Goal: Information Seeking & Learning: Learn about a topic

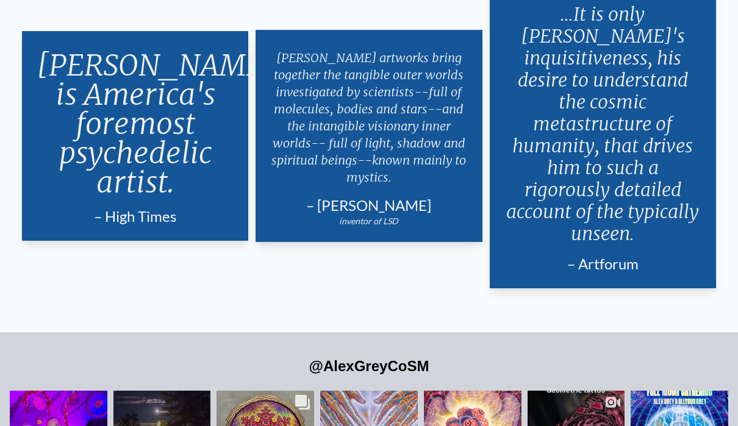
scroll to position [2237, 0]
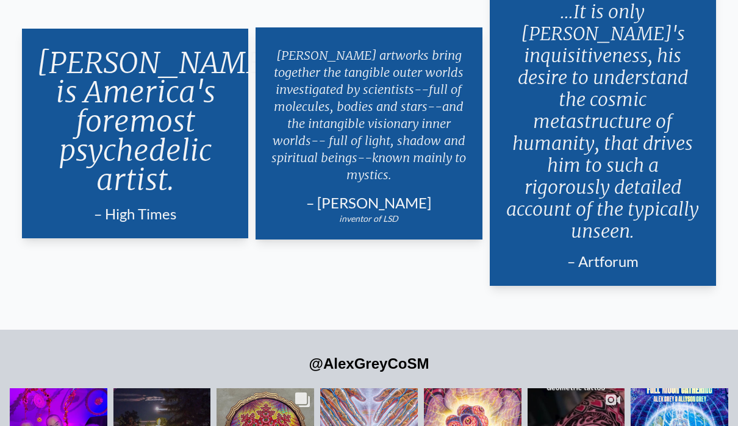
drag, startPoint x: 320, startPoint y: 187, endPoint x: 443, endPoint y: 179, distance: 123.4
click at [443, 179] on div "[PERSON_NAME] artworks bring together the tangible outer worlds investigated by…" at bounding box center [368, 133] width 226 height 212
drag, startPoint x: 324, startPoint y: 191, endPoint x: 423, endPoint y: 188, distance: 98.8
click at [423, 193] on div "– [PERSON_NAME]" at bounding box center [368, 203] width 197 height 20
copy div "[PERSON_NAME]"
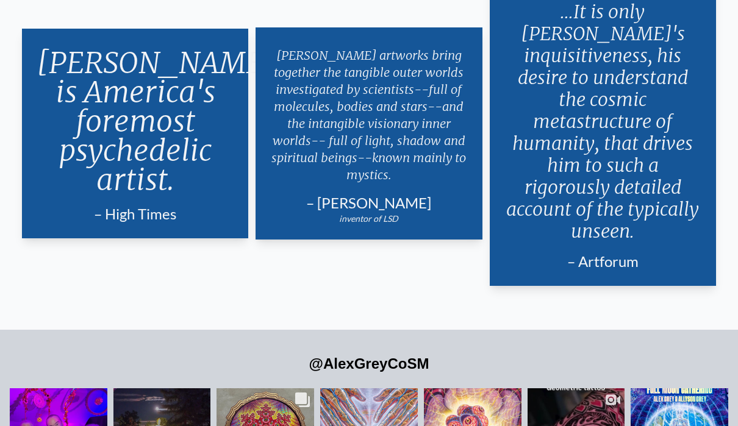
click at [379, 276] on div "[PERSON_NAME] is America's foremost psychedelic artist. – High Times Length: 59…" at bounding box center [369, 133] width 738 height 349
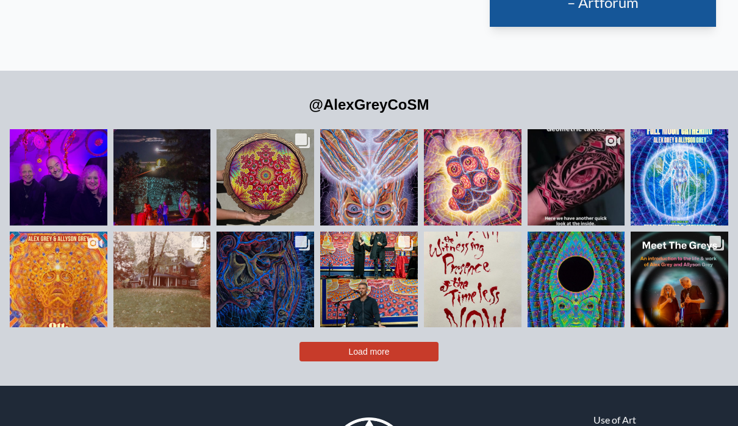
scroll to position [2502, 0]
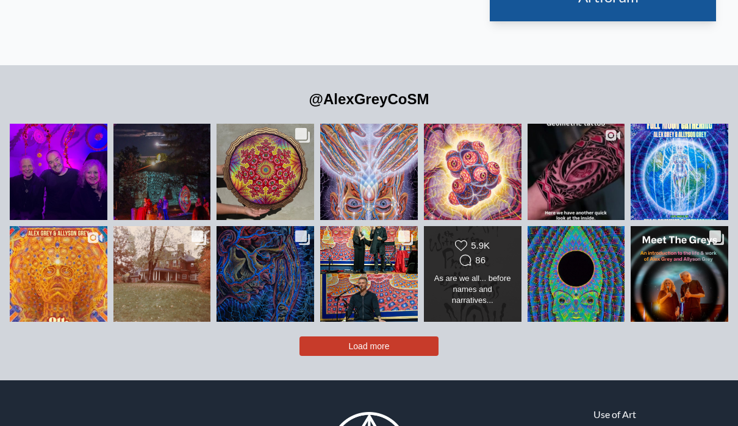
click at [476, 273] on div "As are we all... before names and narratives..." at bounding box center [472, 289] width 79 height 33
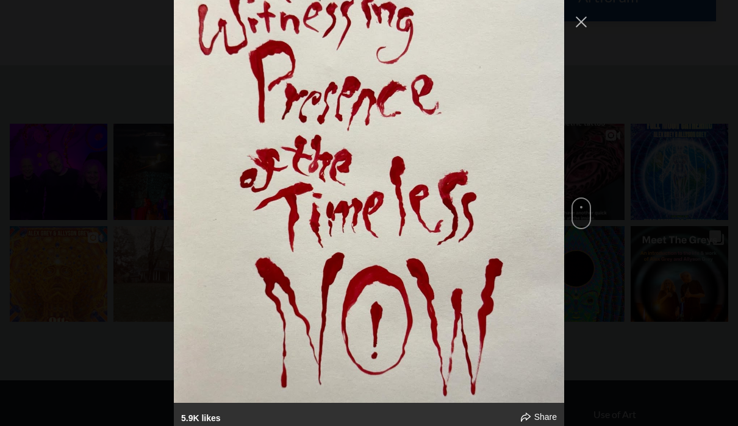
scroll to position [2919, 0]
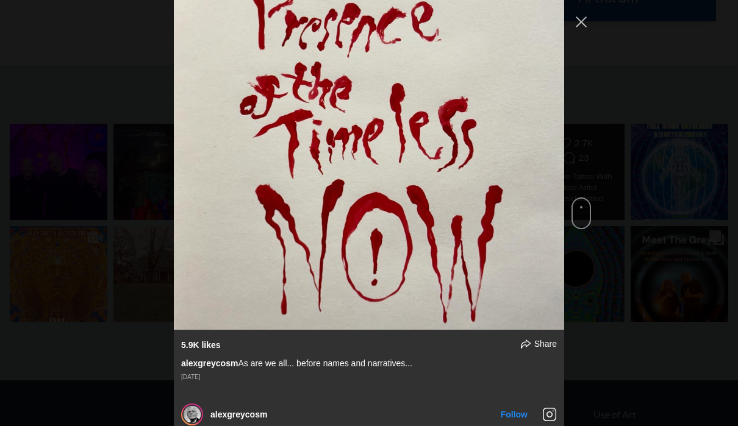
click at [621, 149] on div "alexgreycosm Follow" at bounding box center [369, 213] width 738 height 426
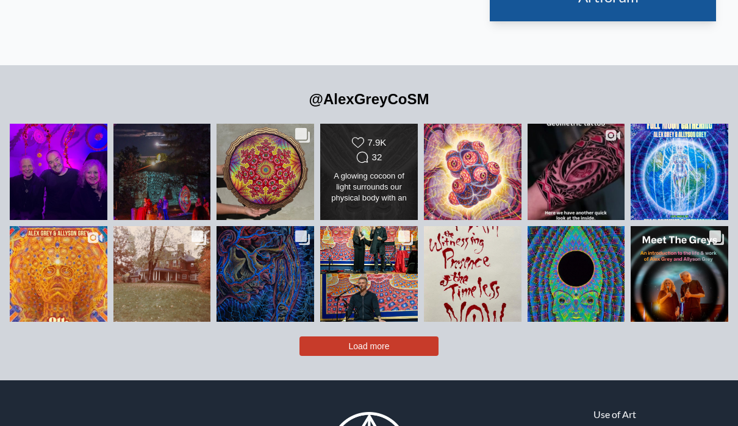
click at [402, 137] on div "Likes Count 7.9K Comments Count 32" at bounding box center [368, 151] width 79 height 29
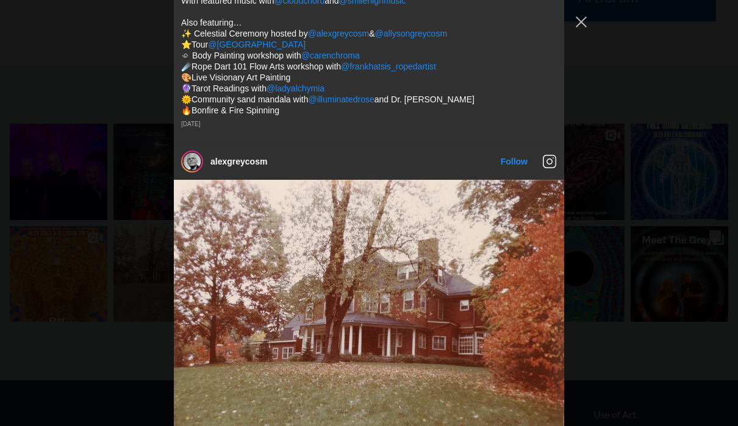
scroll to position [3812, 0]
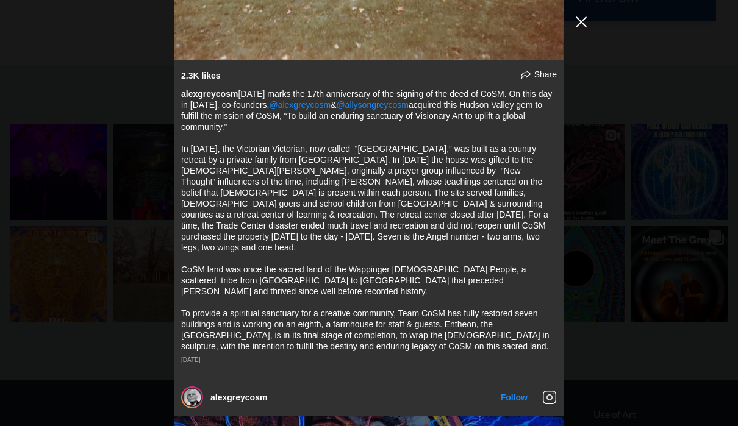
click at [584, 22] on button "Close Instagram Feed Popup" at bounding box center [581, 22] width 20 height 20
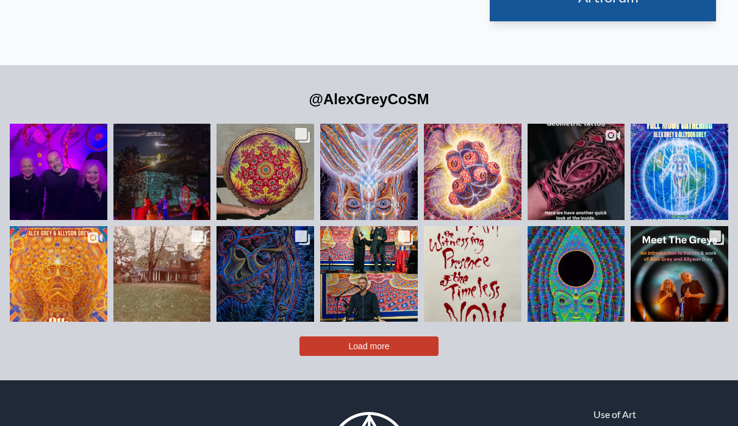
scroll to position [3301, 0]
